Goal: Transaction & Acquisition: Purchase product/service

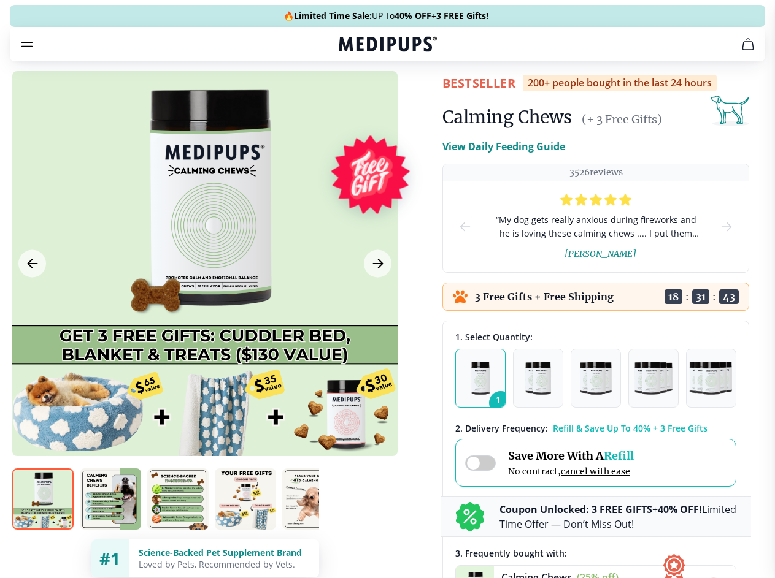
click at [353, 98] on span "Supplements" at bounding box center [383, 104] width 61 height 12
click at [415, 97] on icon "button" at bounding box center [422, 104] width 15 height 15
click at [740, 52] on icon "cart" at bounding box center [747, 44] width 15 height 15
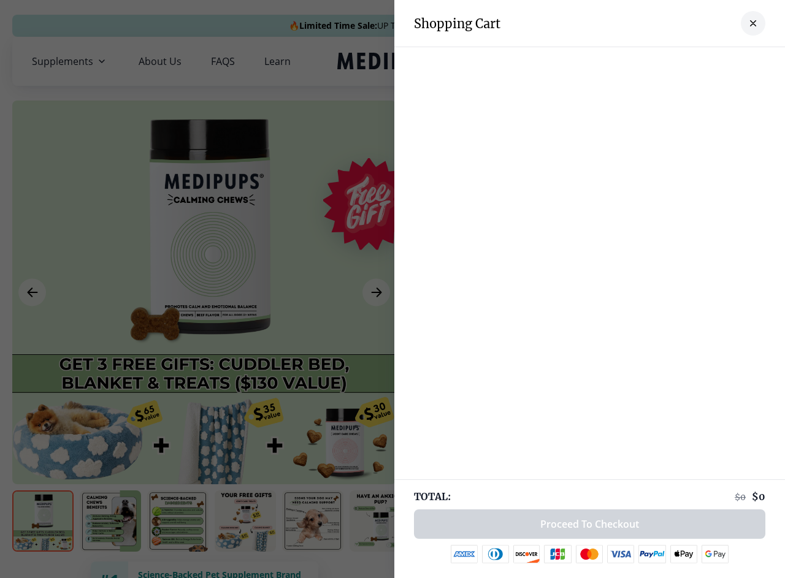
click at [596, 61] on div at bounding box center [589, 59] width 391 height 25
click at [693, 61] on div at bounding box center [589, 59] width 391 height 25
click at [733, 61] on div at bounding box center [589, 59] width 391 height 25
click at [204, 293] on div at bounding box center [392, 289] width 785 height 578
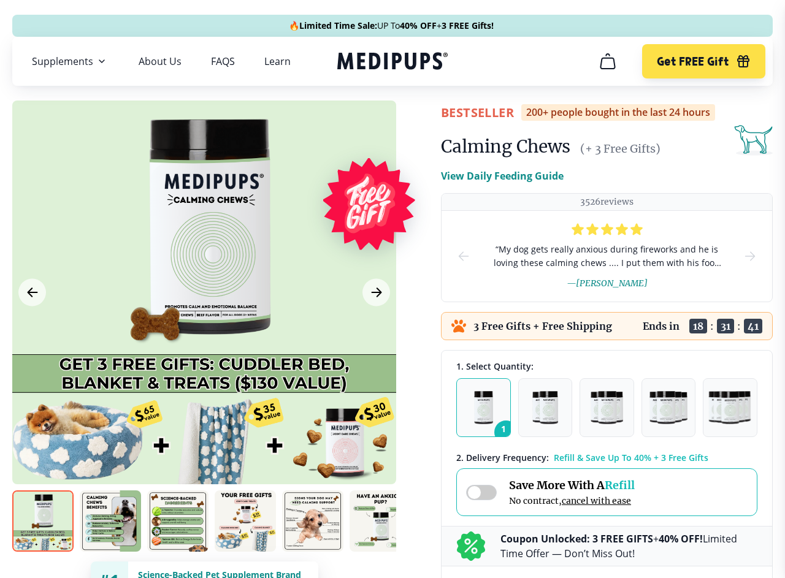
click at [32, 293] on icon "Previous Image" at bounding box center [32, 292] width 9 height 9
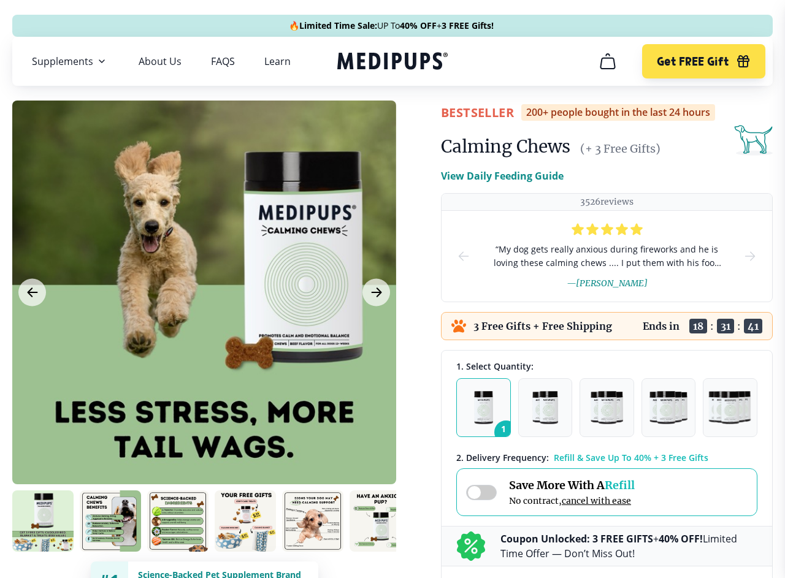
click at [376, 293] on icon "Next Image" at bounding box center [376, 292] width 9 height 9
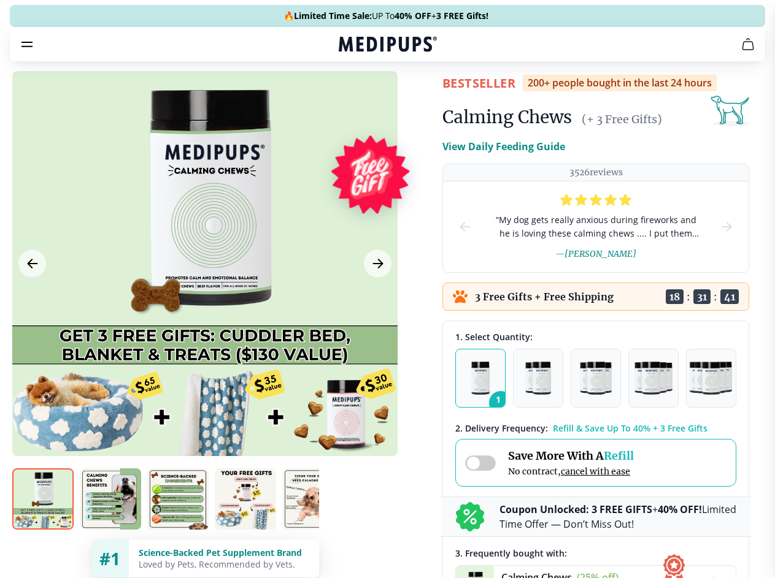
click at [43, 521] on img at bounding box center [42, 499] width 61 height 61
